Goal: Task Accomplishment & Management: Use online tool/utility

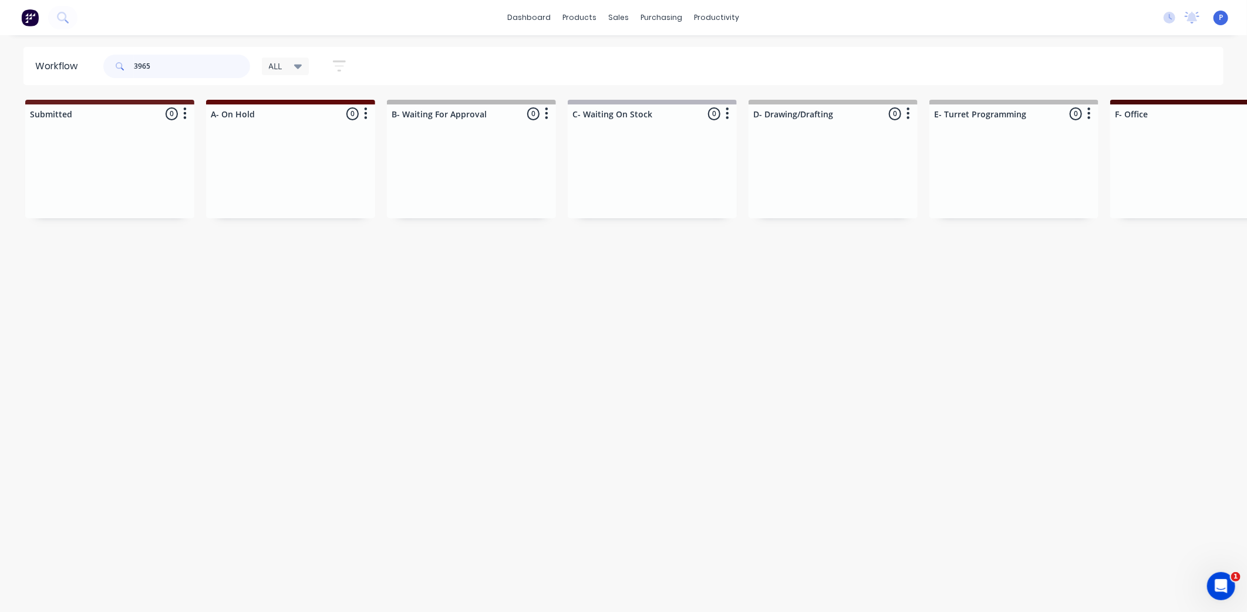
drag, startPoint x: 160, startPoint y: 59, endPoint x: 0, endPoint y: 90, distance: 163.4
click at [34, 82] on header "Workflow 3965 ALL Save new view None edit ALL (Default) edit ALLx edit Dispatch…" at bounding box center [623, 66] width 1201 height 38
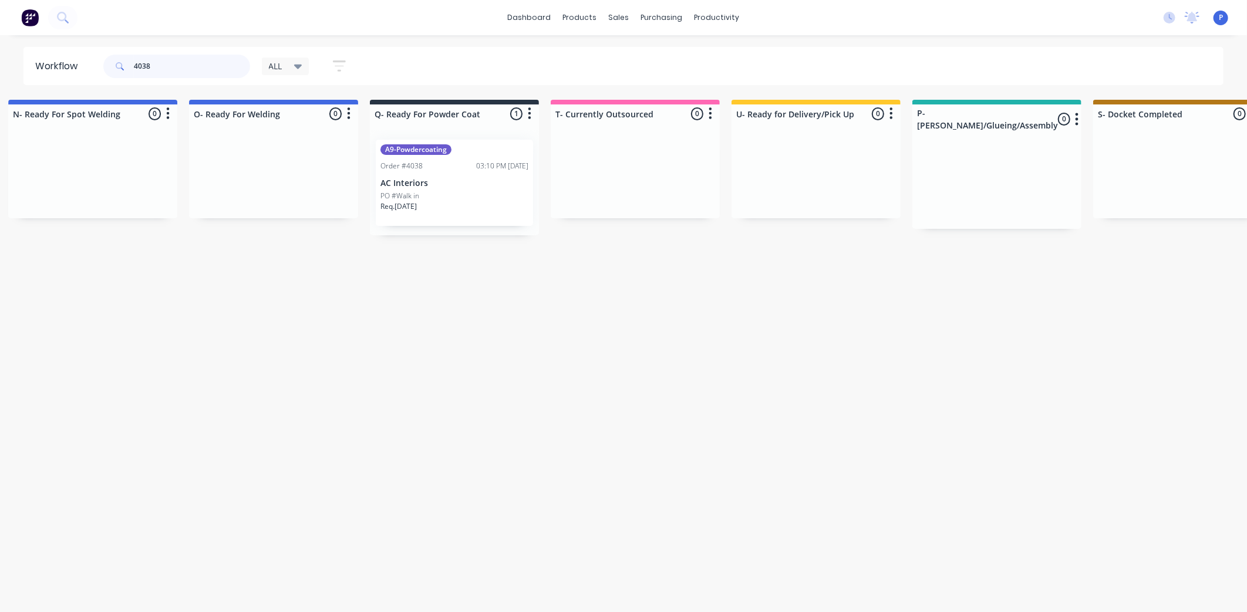
scroll to position [0, 2578]
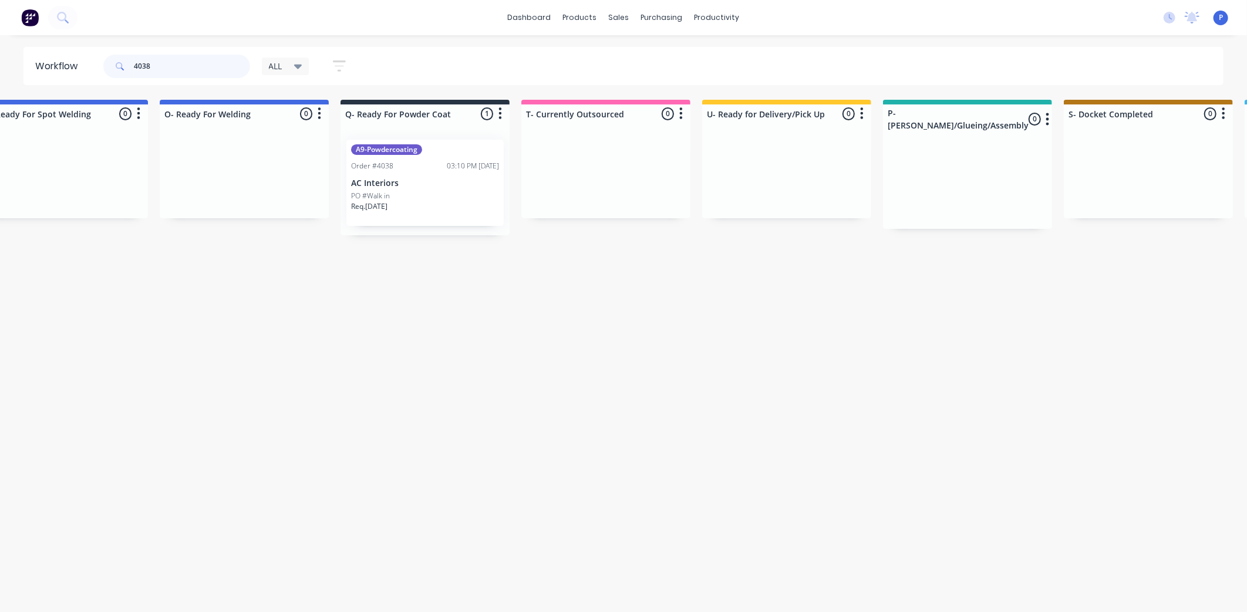
type input "4038"
click at [403, 177] on div "A9-Powdercoating Order #4038 03:10 PM [DATE] AC Interiors PO #Walk in Req. [DAT…" at bounding box center [424, 183] width 157 height 86
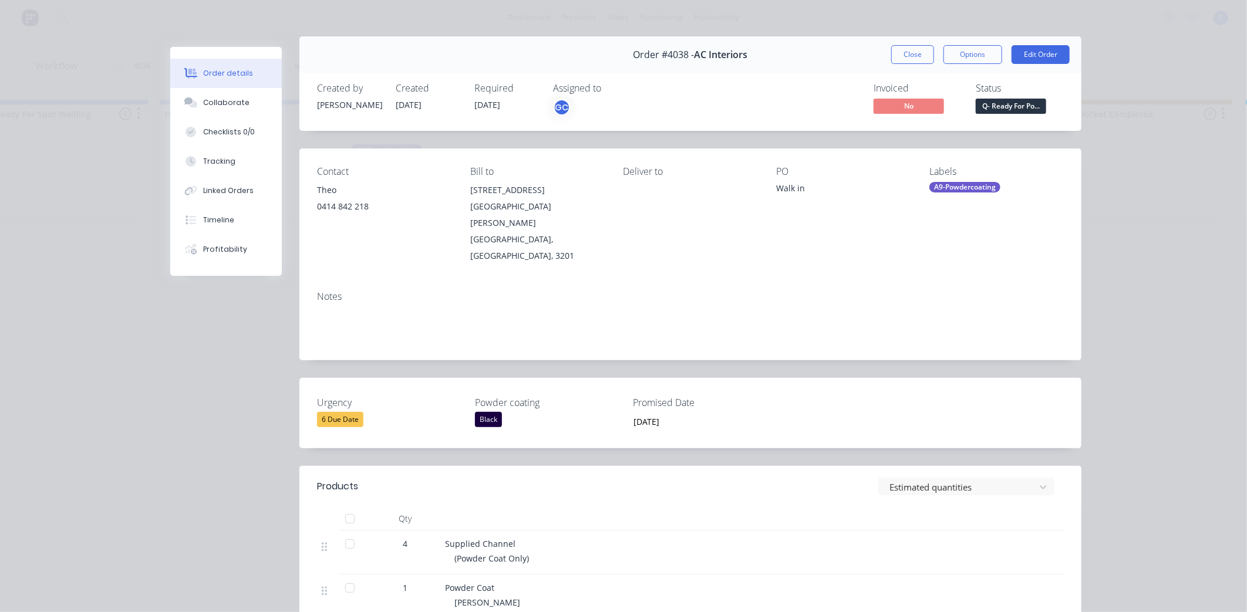
scroll to position [12, 0]
click at [1026, 97] on span "Q- Ready For Po..." at bounding box center [1011, 104] width 70 height 15
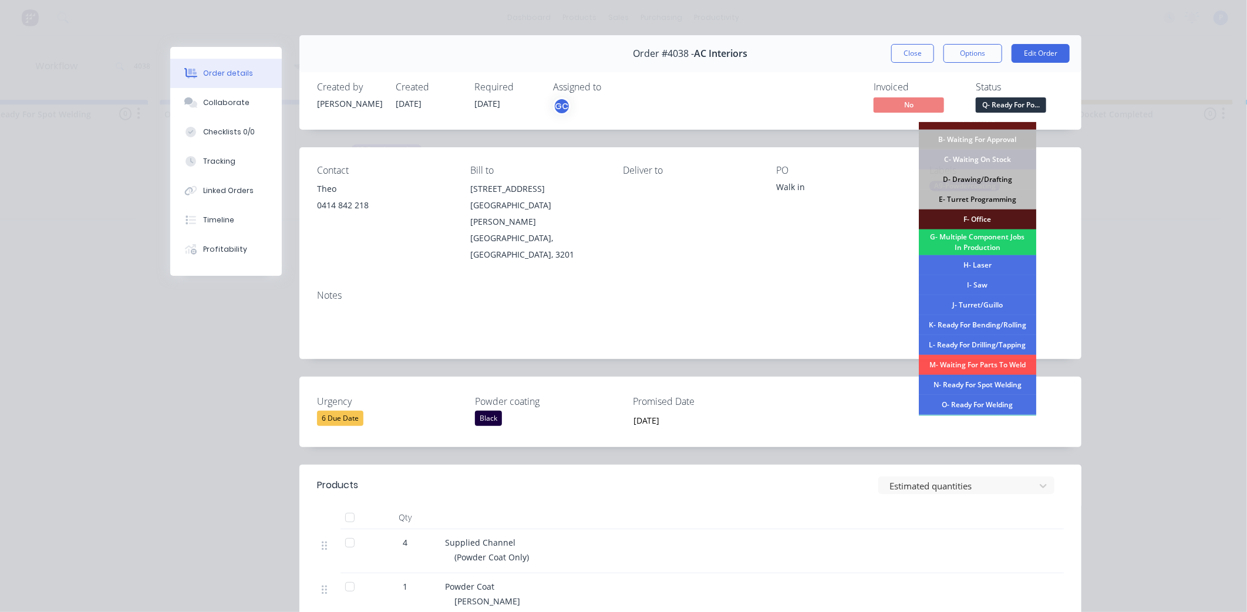
scroll to position [177, 0]
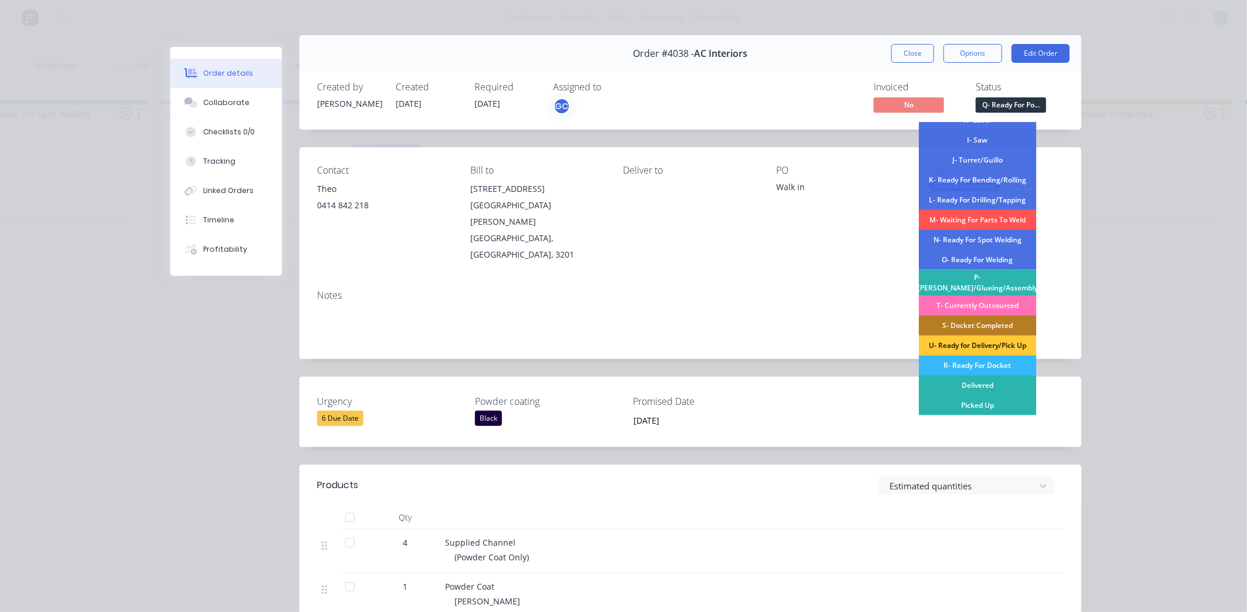
click at [990, 365] on div "R- Ready For Docket" at bounding box center [977, 366] width 117 height 20
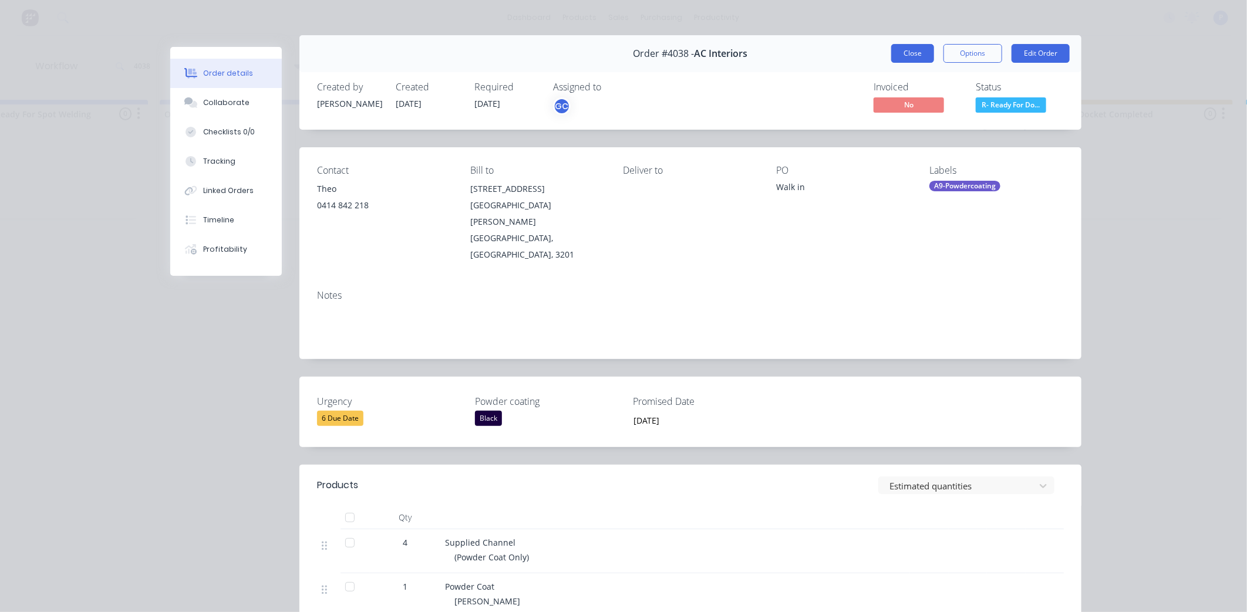
click at [901, 56] on button "Close" at bounding box center [912, 53] width 43 height 19
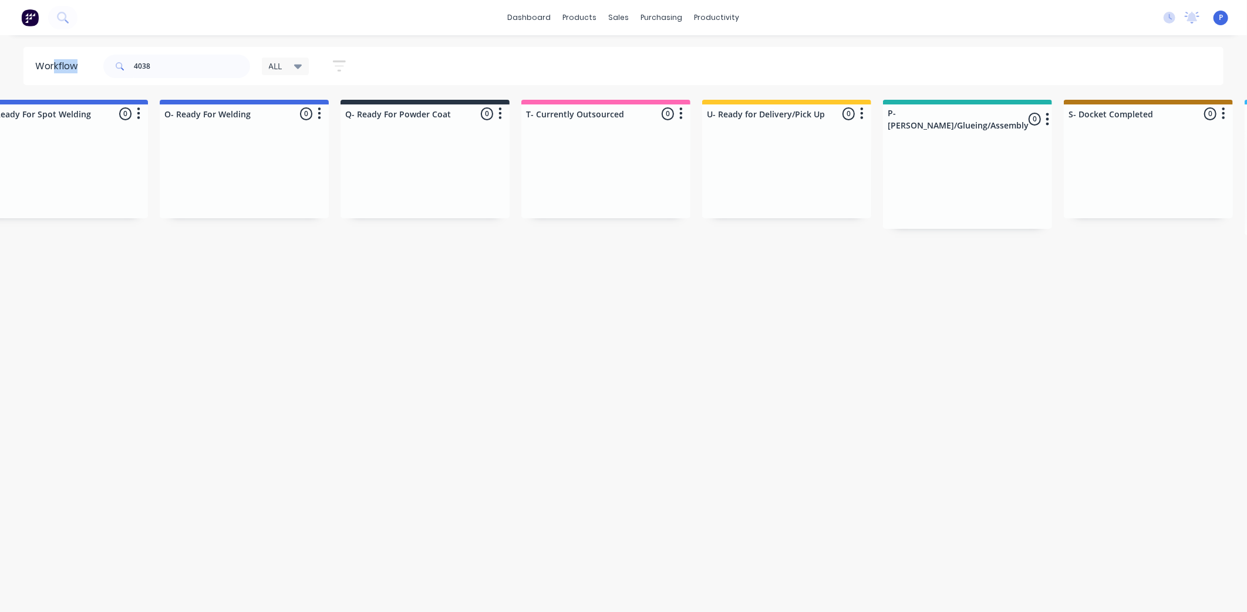
drag, startPoint x: 255, startPoint y: 69, endPoint x: 52, endPoint y: 75, distance: 203.2
click at [52, 75] on header "Workflow 4038 ALL Save new view None edit ALL (Default) edit ALLx edit Dispatch…" at bounding box center [623, 66] width 1201 height 38
copy header "kflow"
click at [184, 65] on input "4038" at bounding box center [192, 66] width 116 height 23
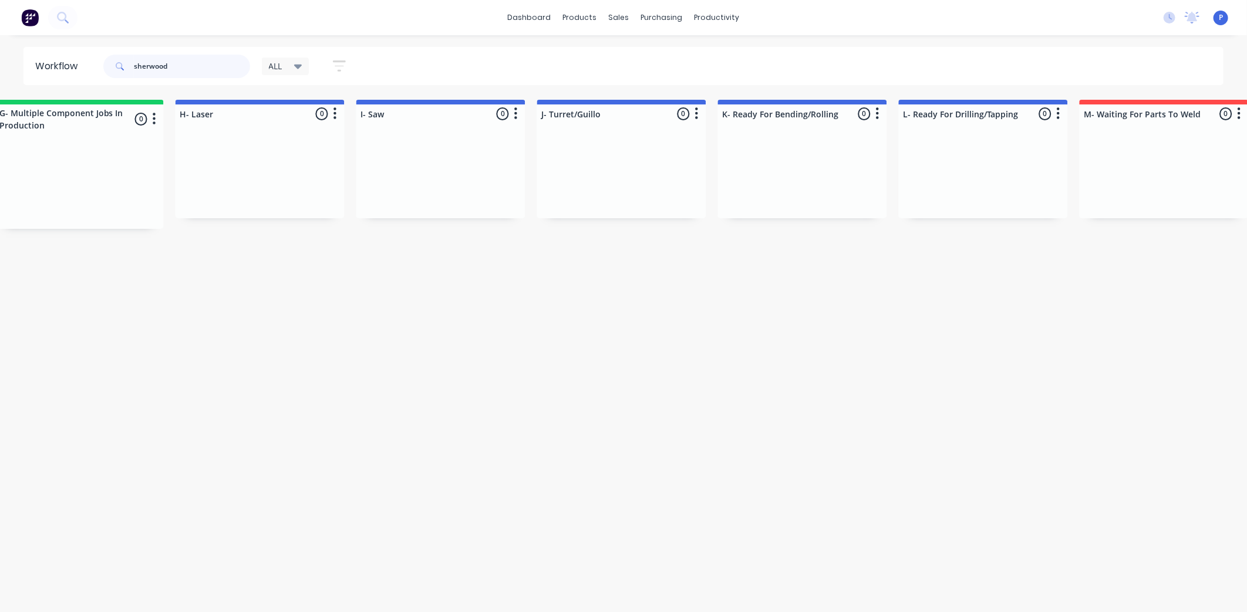
scroll to position [0, 2924]
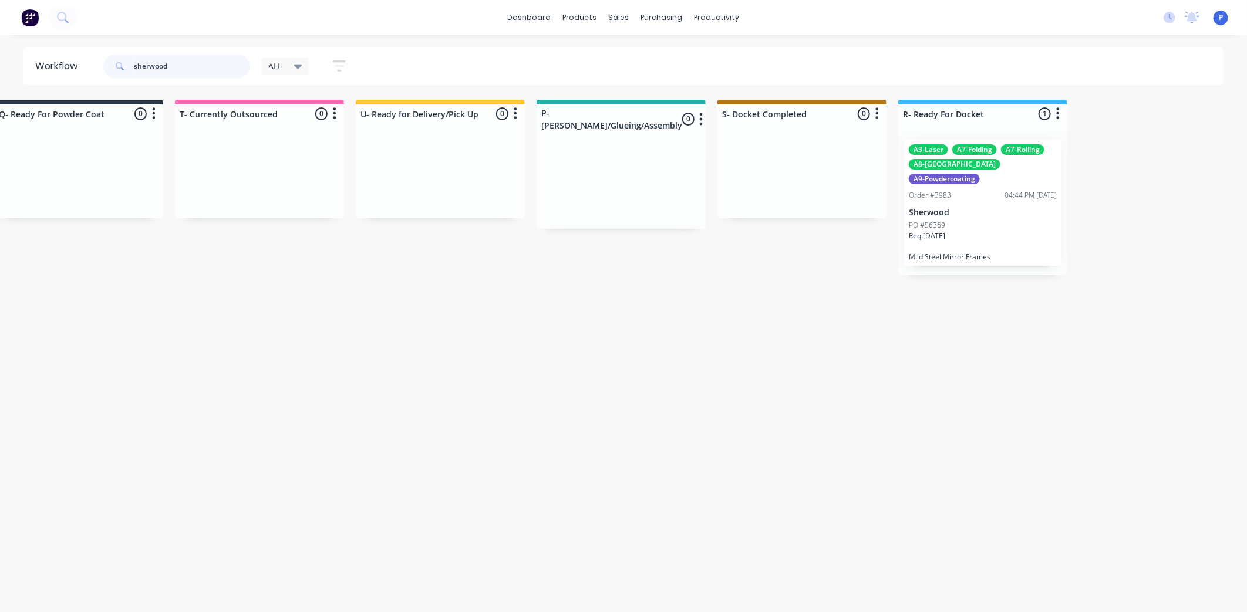
type input "sherwood"
click at [960, 220] on div "PO #56369" at bounding box center [983, 225] width 148 height 11
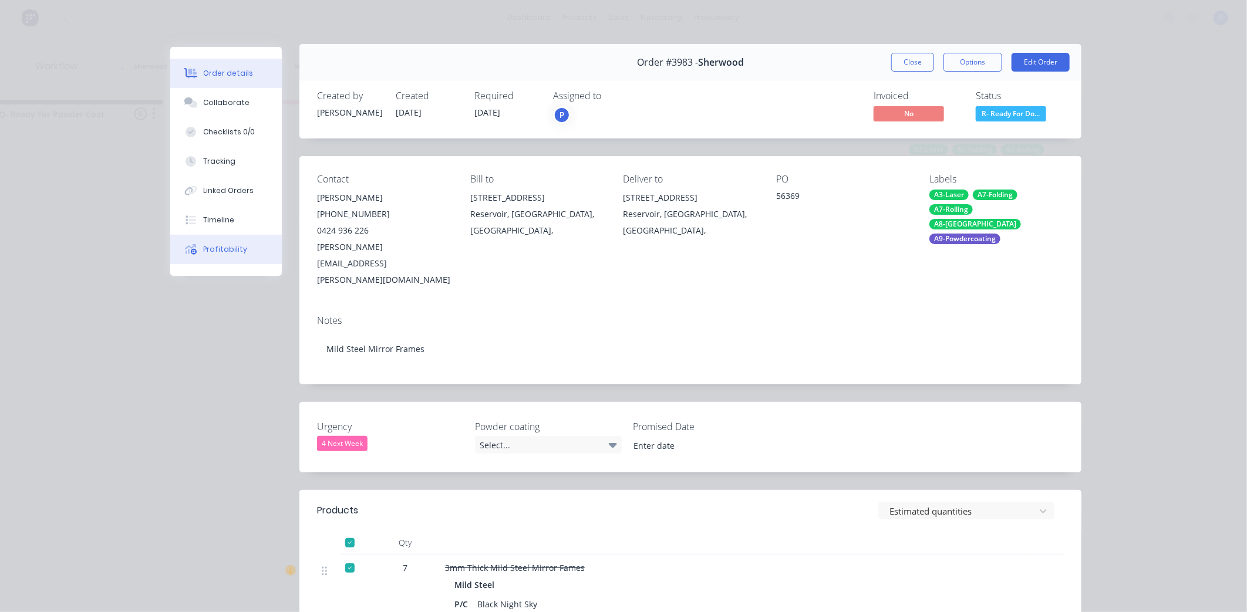
scroll to position [4, 0]
click at [263, 162] on button "Tracking" at bounding box center [226, 161] width 112 height 29
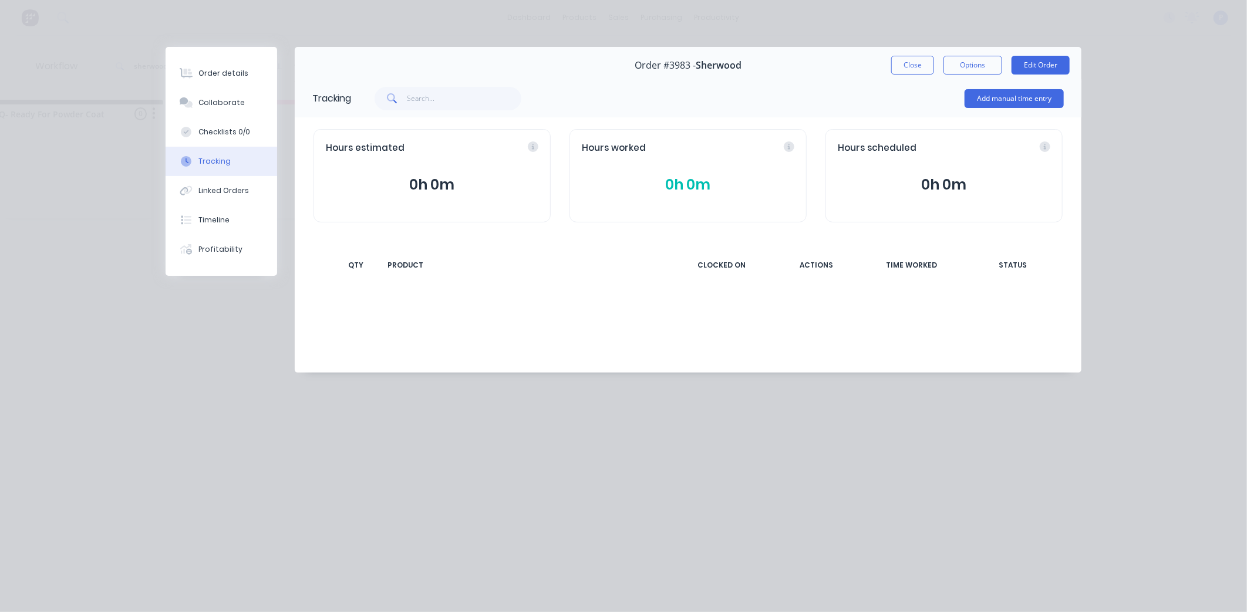
scroll to position [0, 0]
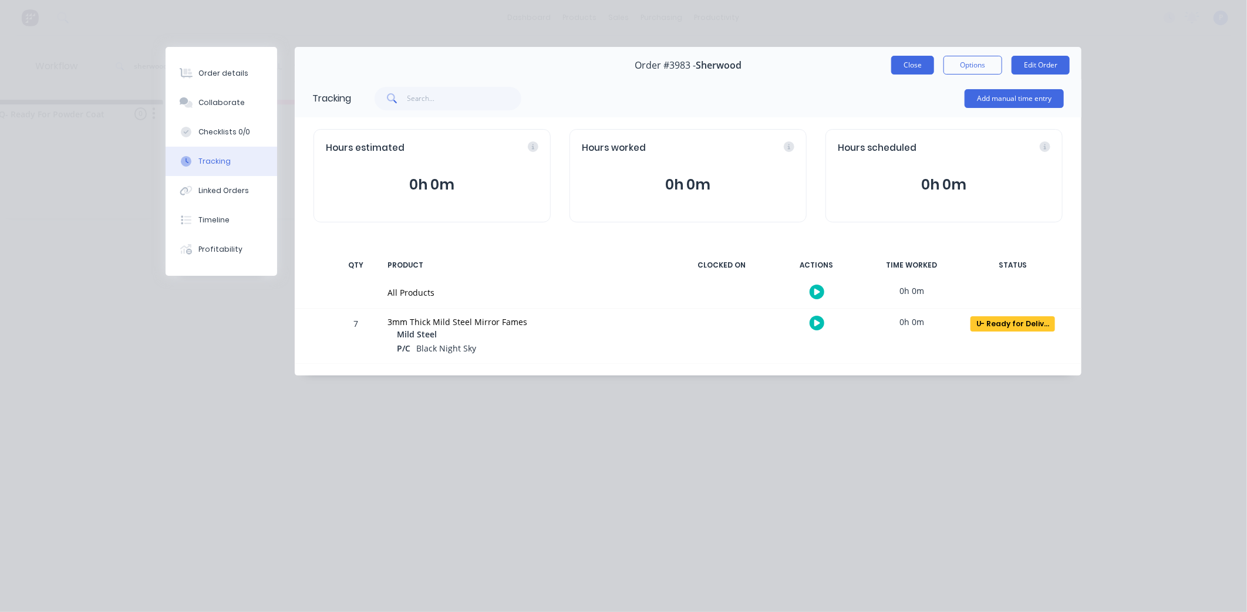
click at [901, 66] on button "Close" at bounding box center [912, 65] width 43 height 19
